Goal: Transaction & Acquisition: Subscribe to service/newsletter

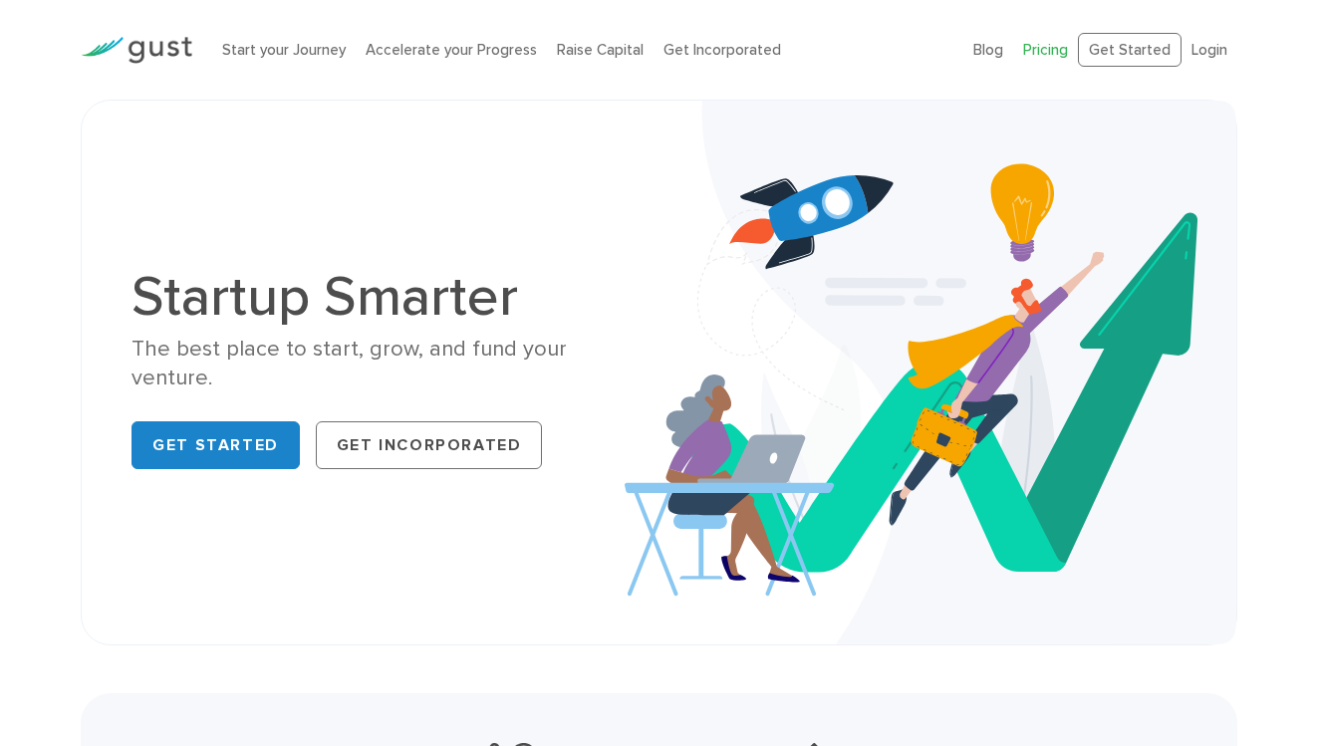
click at [1068, 48] on link "Pricing" at bounding box center [1045, 50] width 45 height 18
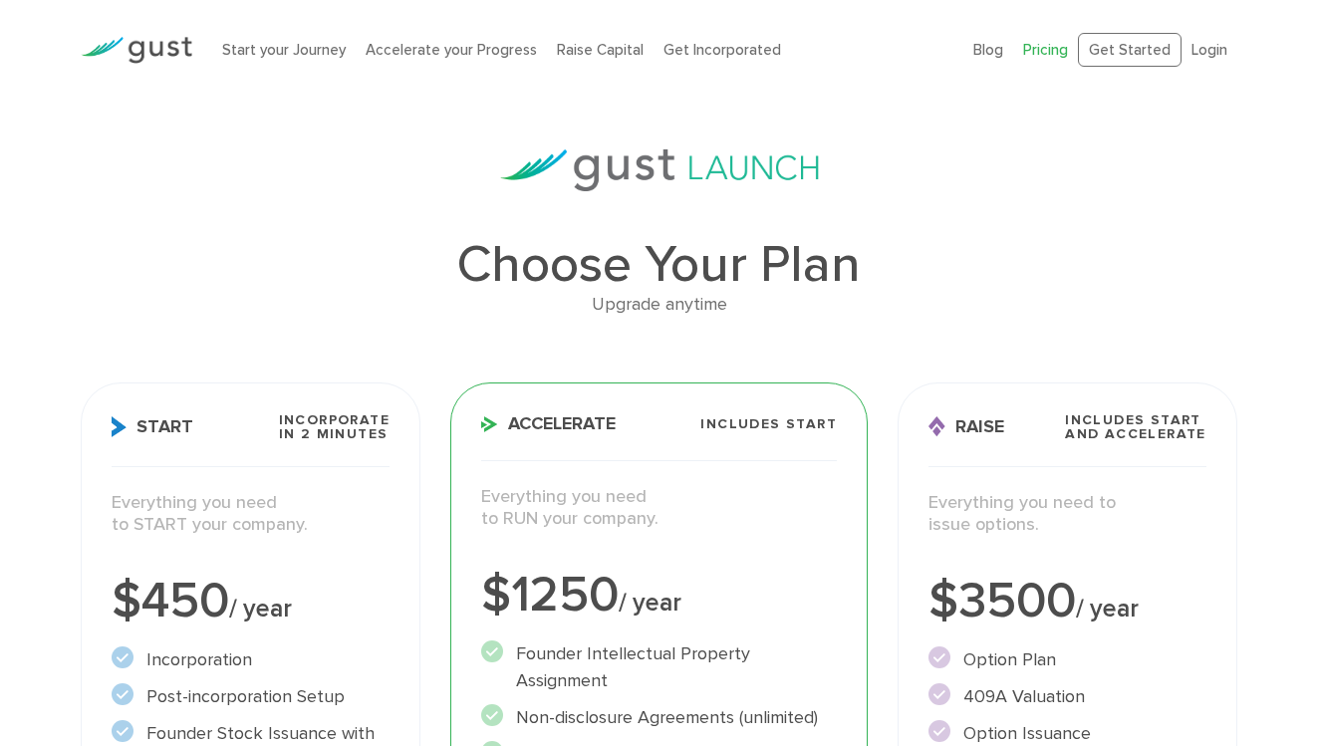
click at [147, 51] on img at bounding box center [137, 50] width 112 height 27
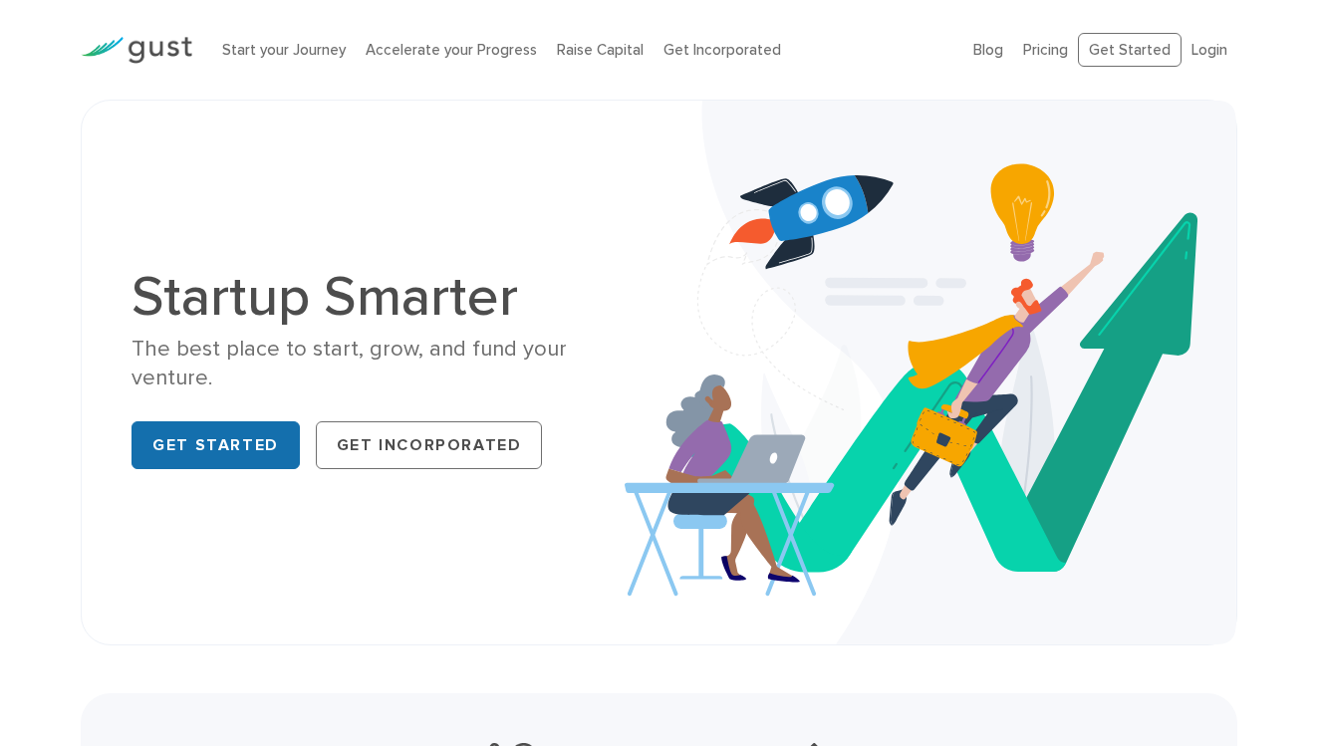
click at [240, 425] on link "Get Started" at bounding box center [216, 445] width 168 height 48
